Goal: Task Accomplishment & Management: Manage account settings

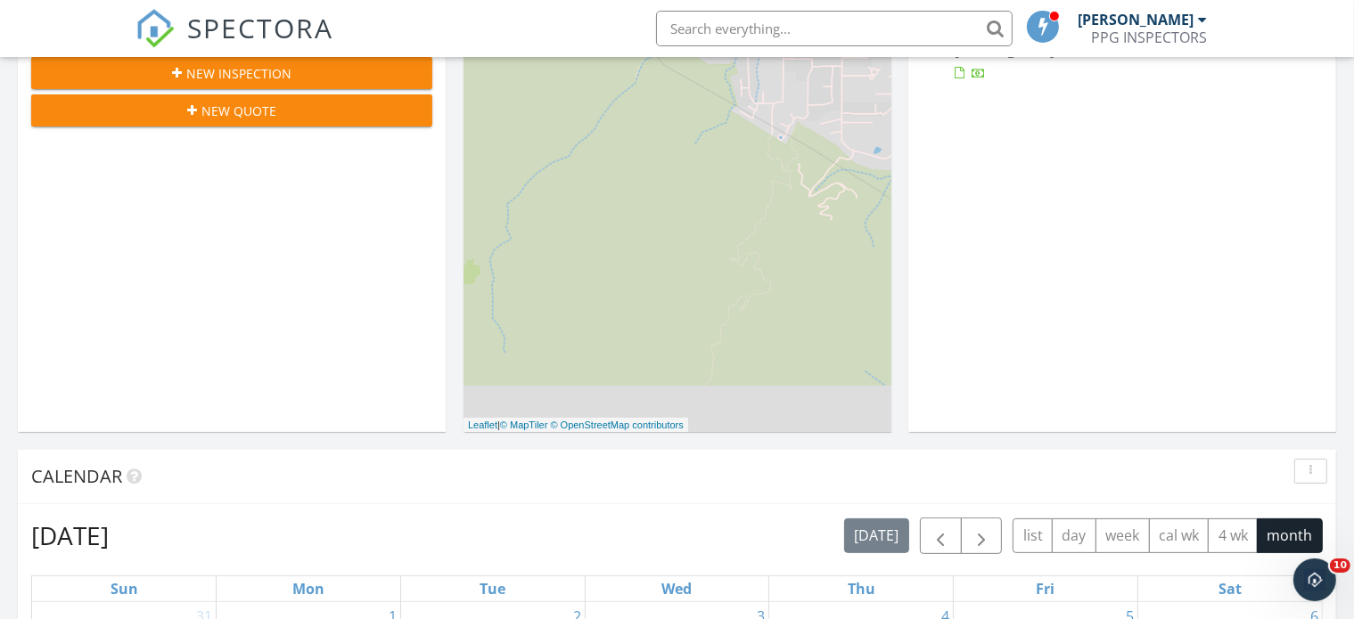
scroll to position [267, 0]
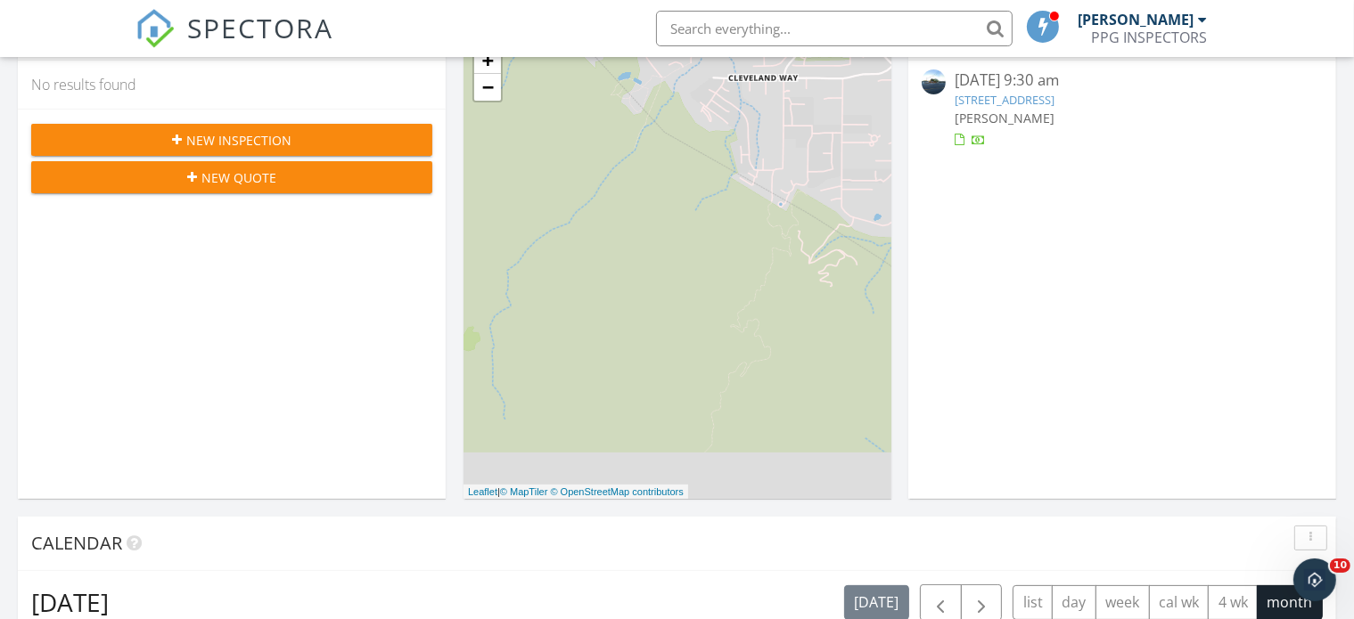
click at [1044, 101] on link "[STREET_ADDRESS]" at bounding box center [1005, 100] width 100 height 16
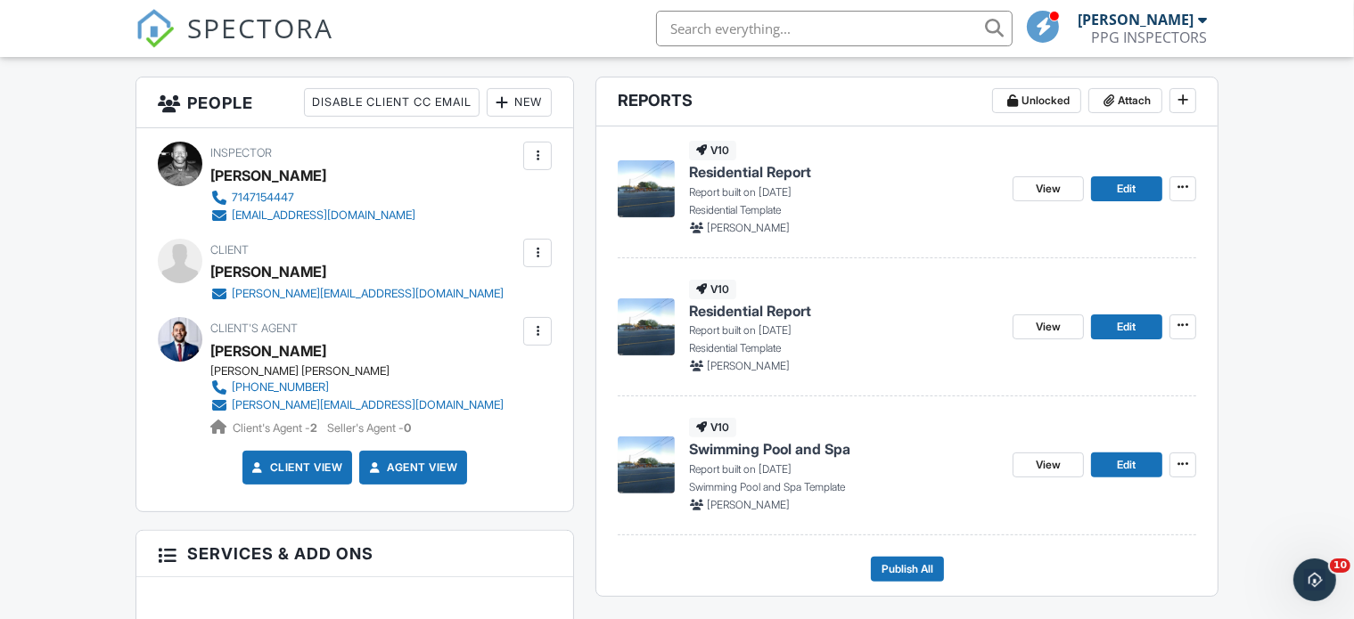
click at [543, 254] on div at bounding box center [538, 253] width 18 height 18
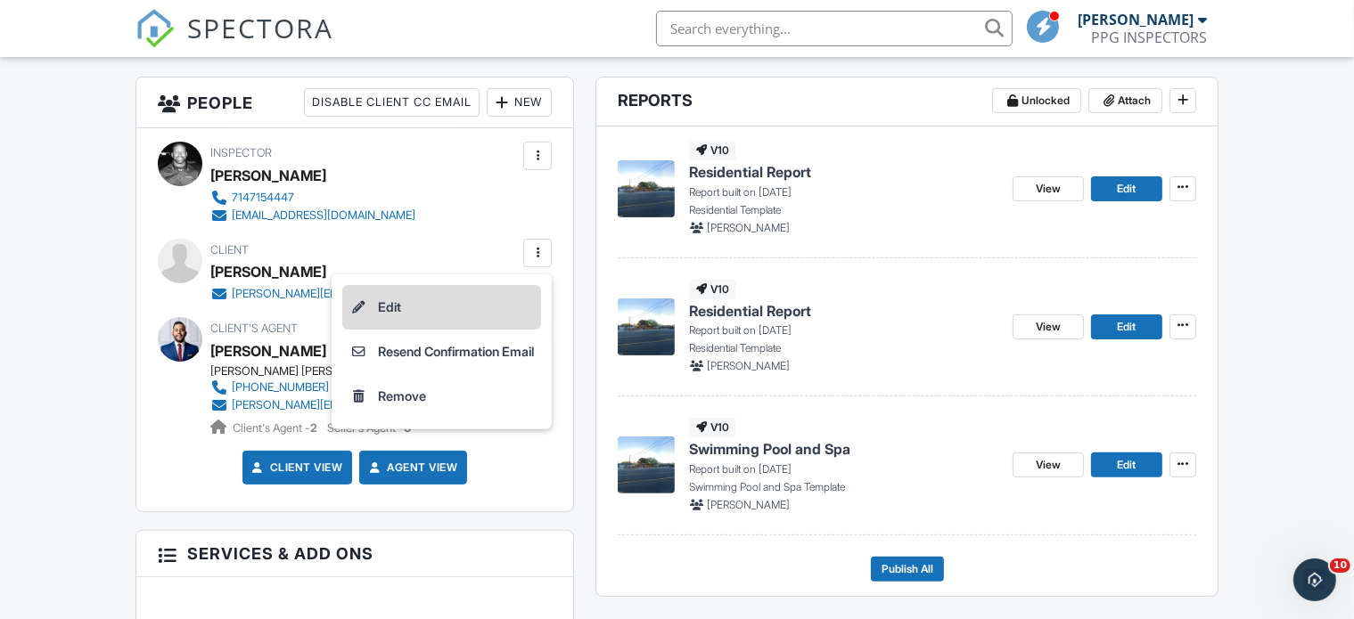
click at [366, 308] on li "Edit" at bounding box center [441, 307] width 199 height 45
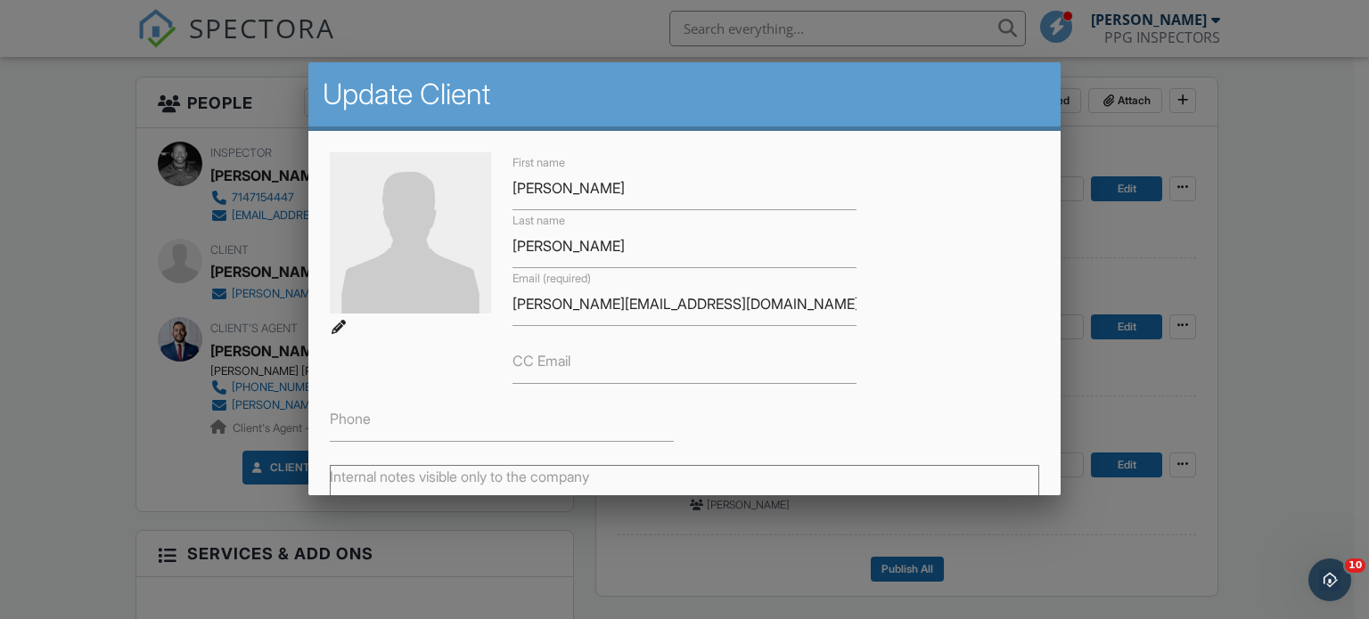
click at [380, 236] on img at bounding box center [410, 232] width 161 height 161
type input "C:\fakepath\20250926_093147.jpg"
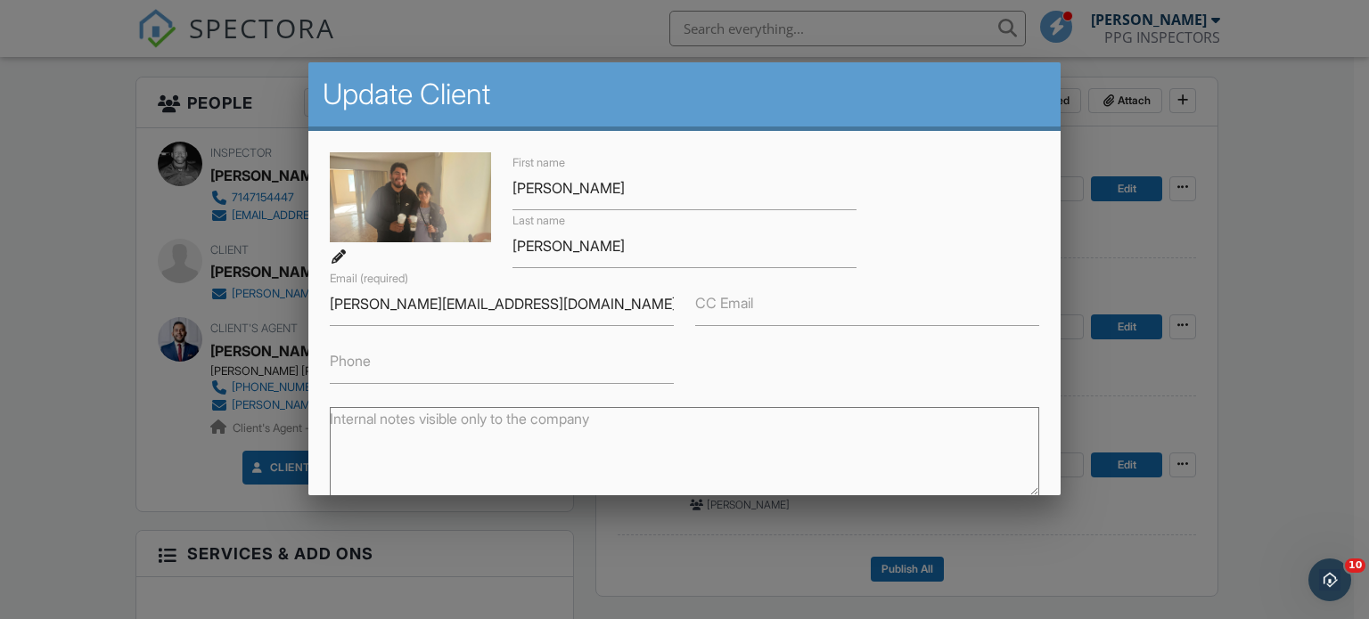
scroll to position [207, 0]
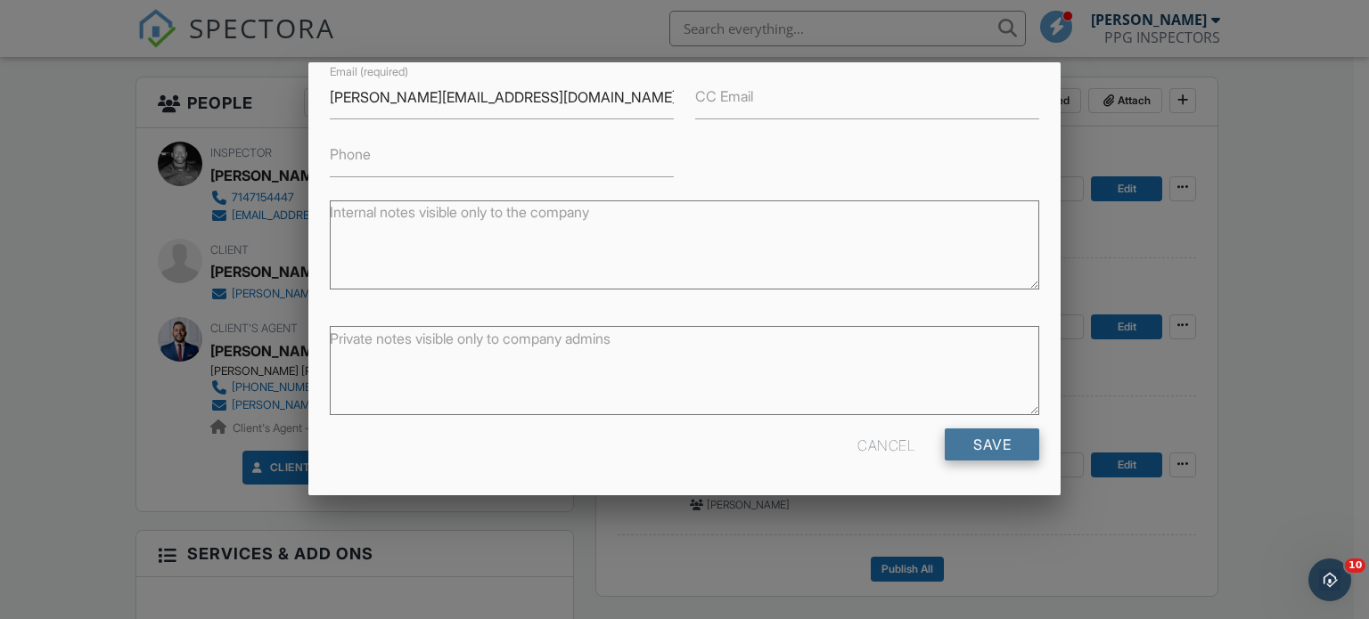
click at [974, 446] on input "Save" at bounding box center [992, 445] width 94 height 32
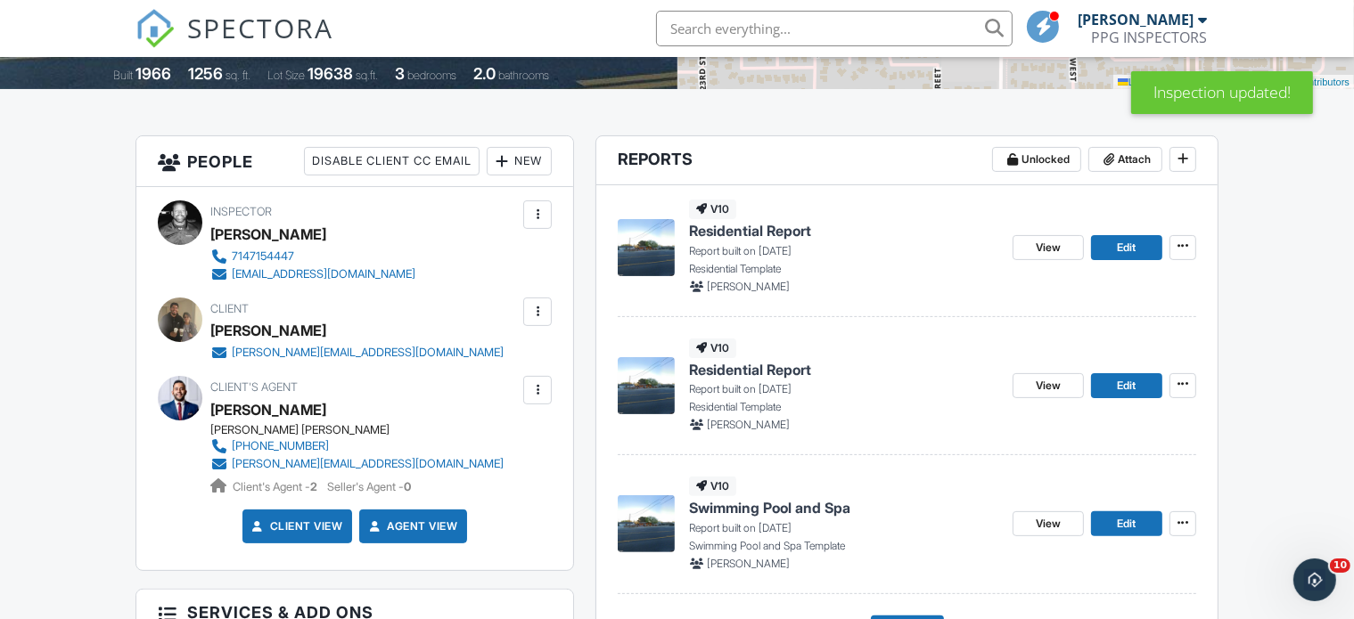
scroll to position [357, 0]
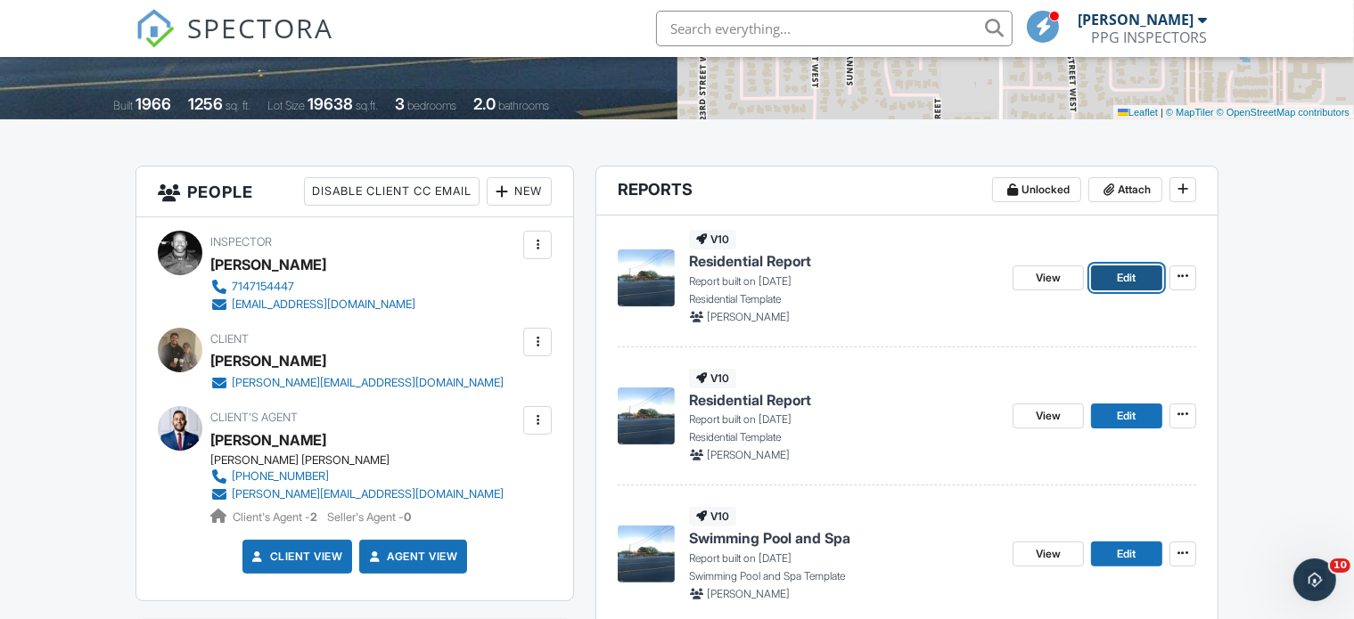
click at [1127, 277] on span "Edit" at bounding box center [1127, 278] width 19 height 18
